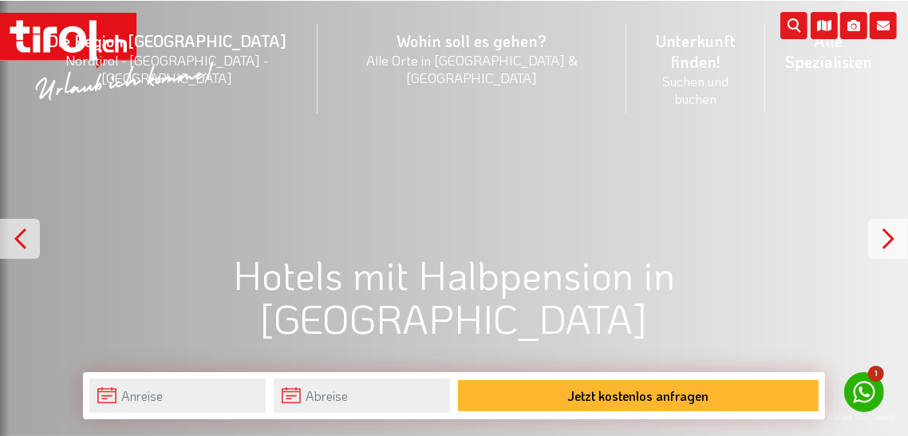
scroll to position [11, 0]
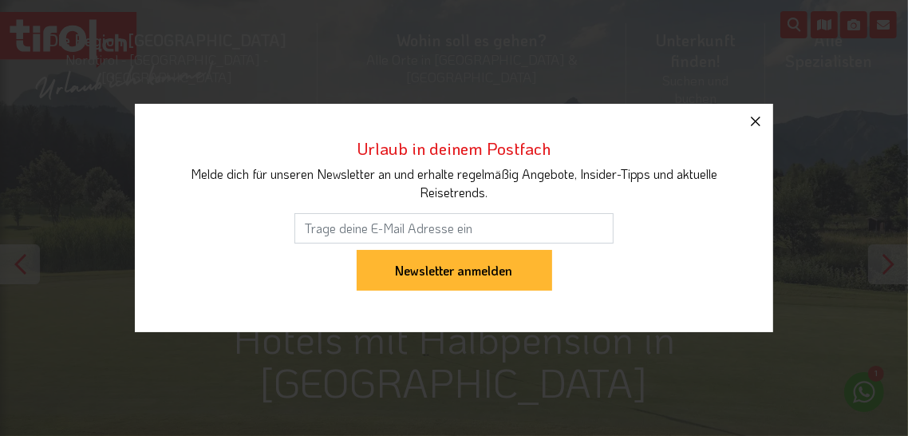
click at [757, 131] on icon "button" at bounding box center [755, 121] width 19 height 19
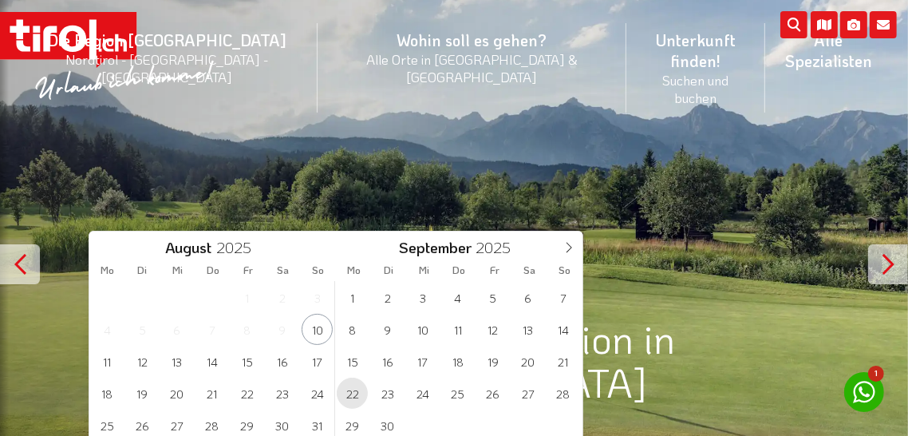
click at [353, 397] on span "22" at bounding box center [352, 392] width 31 height 31
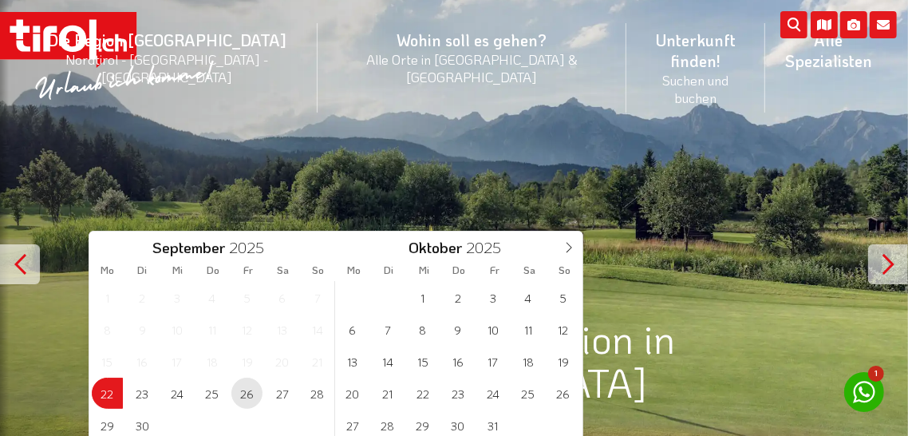
click at [247, 400] on span "26" at bounding box center [246, 392] width 31 height 31
type input "[DATE]"
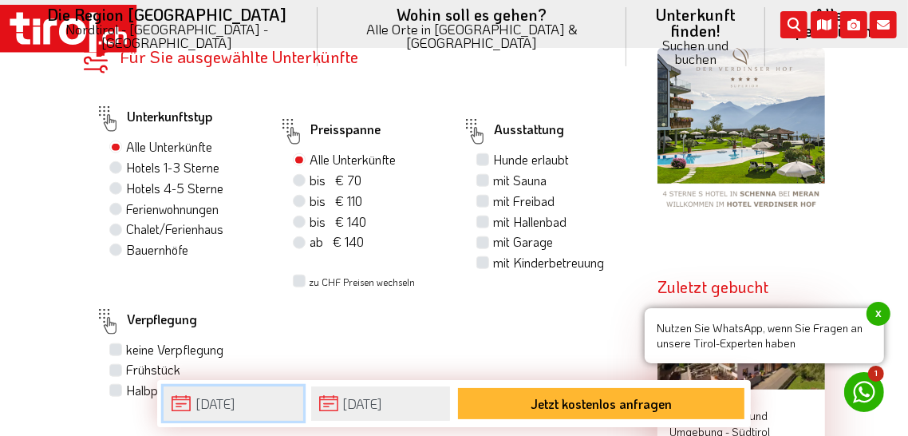
scroll to position [1094, 0]
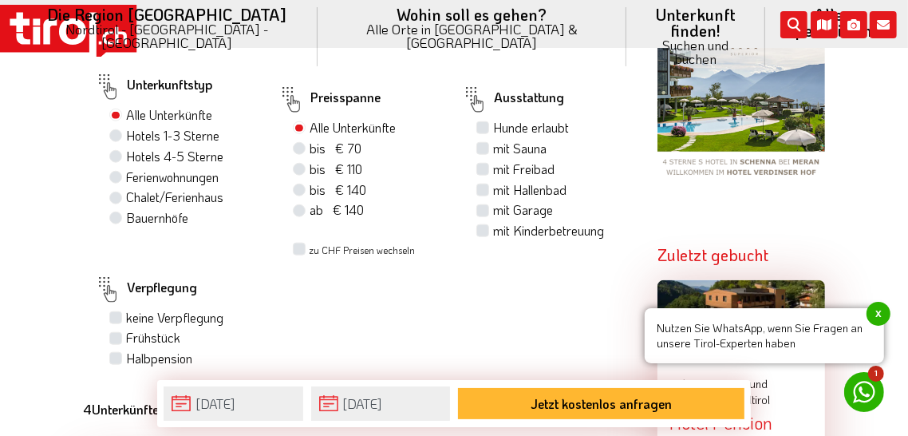
click at [126, 349] on label "Halbpension" at bounding box center [159, 358] width 66 height 18
click at [114, 353] on input "Halbpension" at bounding box center [117, 358] width 10 height 10
checkbox input "true"
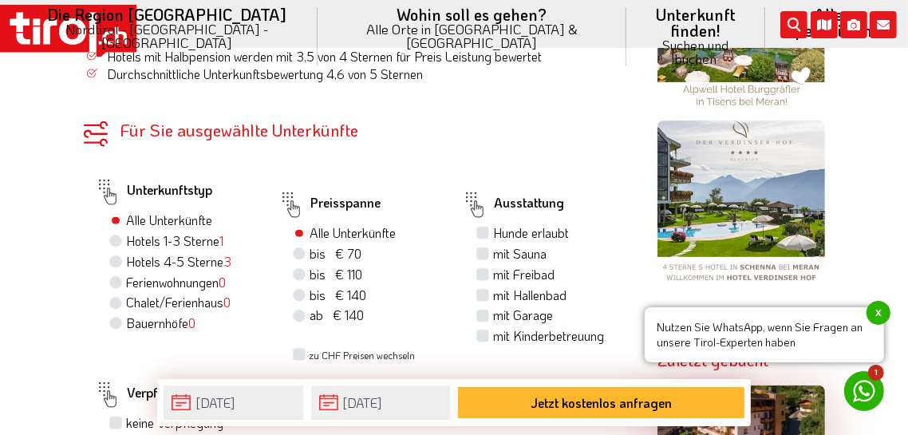
scroll to position [913, 0]
click at [126, 232] on label "Hotels 1-3 Sterne 1" at bounding box center [174, 241] width 97 height 18
click at [114, 235] on input "Hotels 1-3 Sterne 1" at bounding box center [117, 240] width 10 height 10
radio input "true"
click at [310, 266] on label "bis € 110 bis CHF 103" at bounding box center [336, 275] width 53 height 18
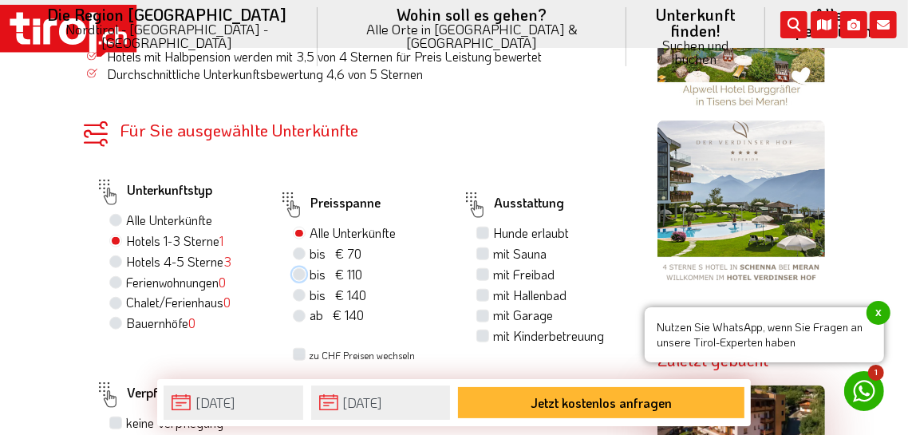
click at [302, 269] on input "bis € 110 bis CHF 103" at bounding box center [301, 274] width 10 height 10
radio input "true"
click at [493, 306] on label "mit Garage" at bounding box center [523, 315] width 60 height 18
click at [486, 310] on input "mit Garage" at bounding box center [484, 315] width 10 height 10
checkbox input "true"
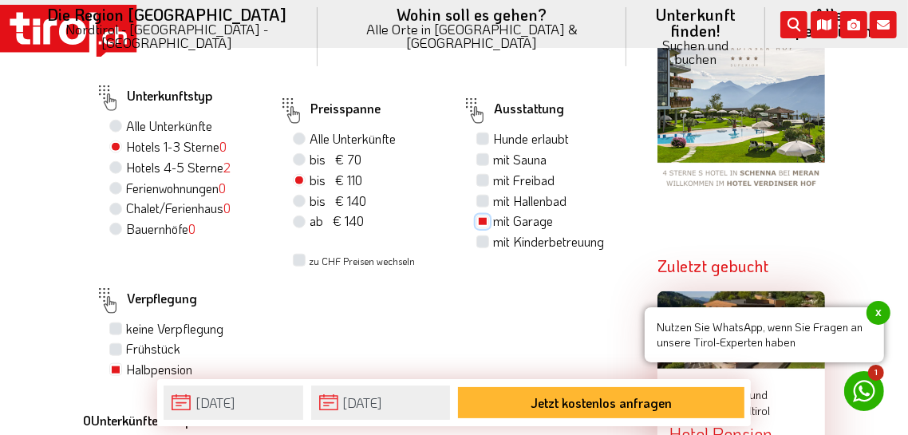
scroll to position [1001, 0]
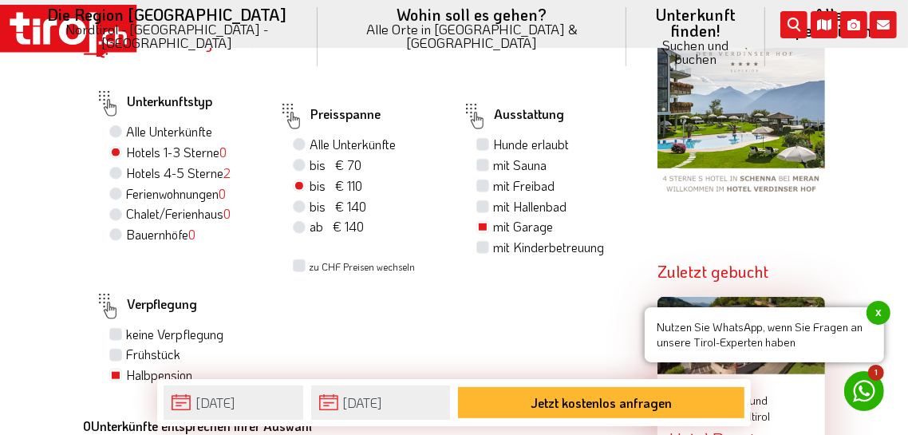
click at [302, 176] on div "bis € 110 bis CHF 103" at bounding box center [365, 186] width 145 height 21
click at [315, 177] on span "bis € 110" at bounding box center [336, 185] width 53 height 17
click at [306, 180] on input "bis € 110 bis CHF 103" at bounding box center [301, 185] width 10 height 10
click at [310, 177] on label "bis € 110 bis CHF 103" at bounding box center [336, 186] width 53 height 18
click at [299, 180] on input "bis € 110 bis CHF 103" at bounding box center [301, 185] width 10 height 10
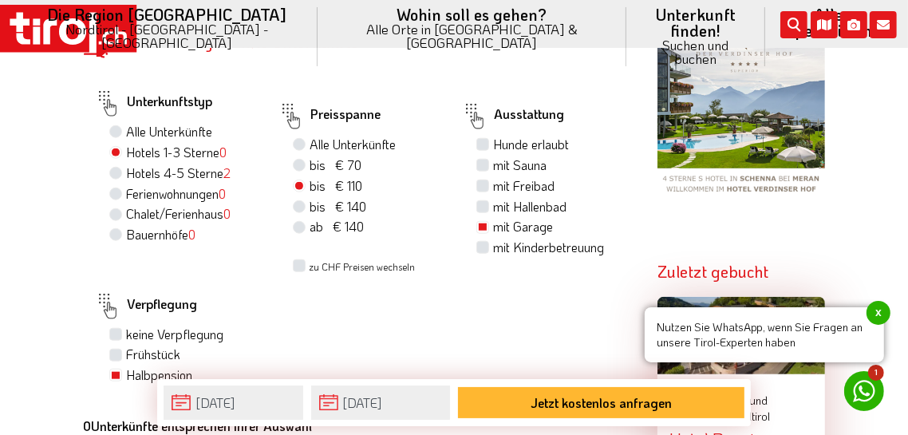
click at [310, 198] on label "bis € 140 bis CHF 131" at bounding box center [338, 207] width 57 height 18
click at [298, 201] on input "bis € 140 bis CHF 131" at bounding box center [301, 206] width 10 height 10
radio input "true"
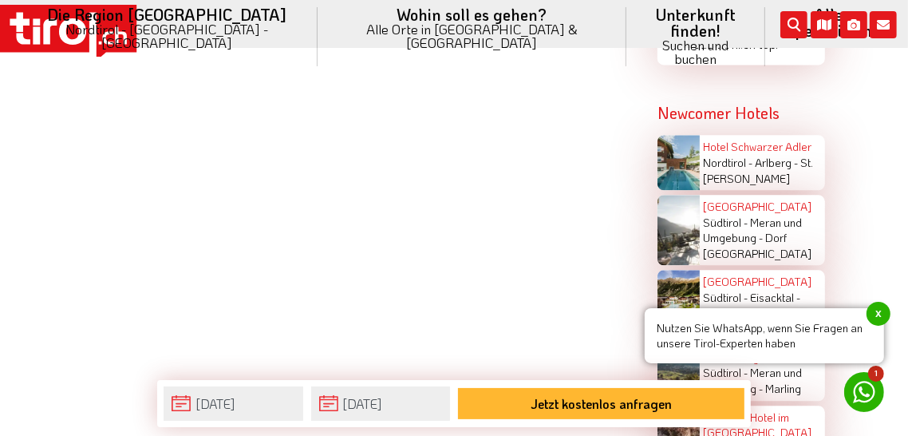
scroll to position [2479, 0]
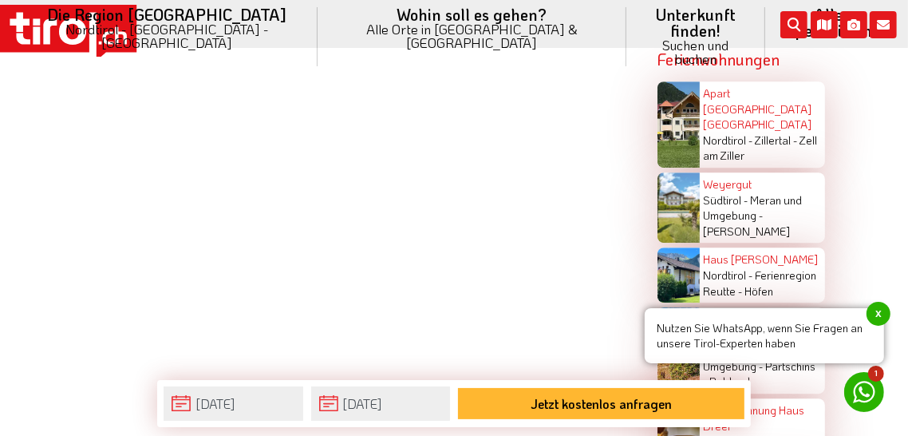
scroll to position [3055, 0]
